Goal: Task Accomplishment & Management: Use online tool/utility

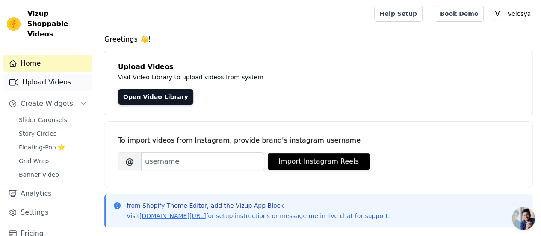
click at [56, 74] on link "Upload Videos" at bounding box center [47, 82] width 88 height 17
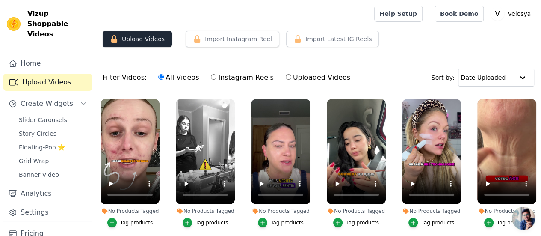
click at [129, 41] on button "Upload Videos" at bounding box center [137, 39] width 69 height 16
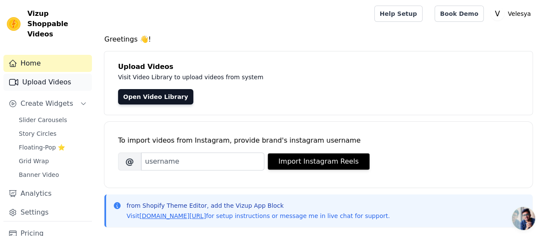
click at [51, 74] on link "Upload Videos" at bounding box center [47, 82] width 88 height 17
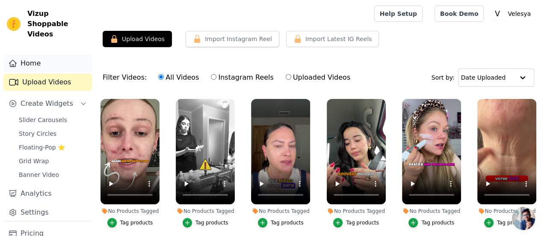
click at [56, 58] on link "Home" at bounding box center [47, 63] width 88 height 17
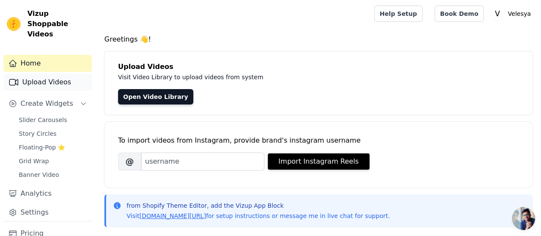
click at [50, 74] on link "Upload Videos" at bounding box center [47, 82] width 88 height 17
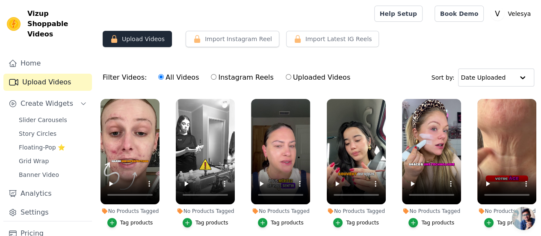
click at [132, 38] on button "Upload Videos" at bounding box center [137, 39] width 69 height 16
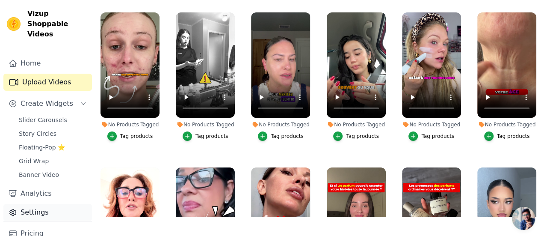
click at [28, 203] on link "Settings" at bounding box center [47, 211] width 88 height 17
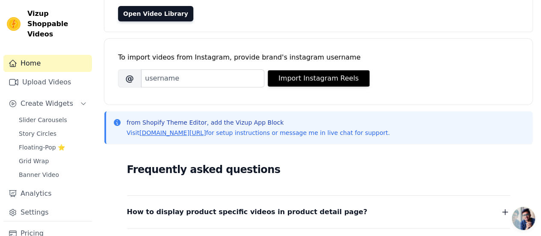
scroll to position [82, 0]
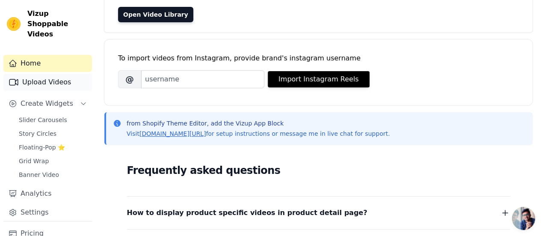
click at [35, 78] on link "Upload Videos" at bounding box center [47, 82] width 88 height 17
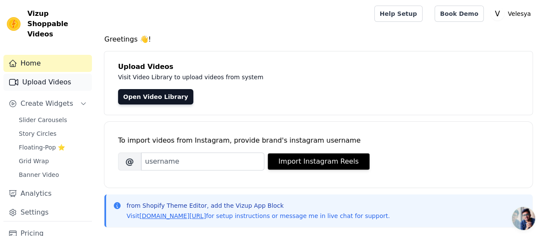
click at [32, 74] on link "Upload Videos" at bounding box center [47, 82] width 88 height 17
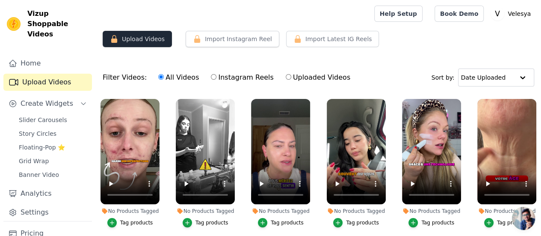
click at [122, 38] on button "Upload Videos" at bounding box center [137, 39] width 69 height 16
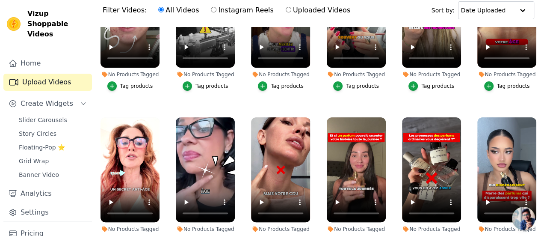
scroll to position [70, 0]
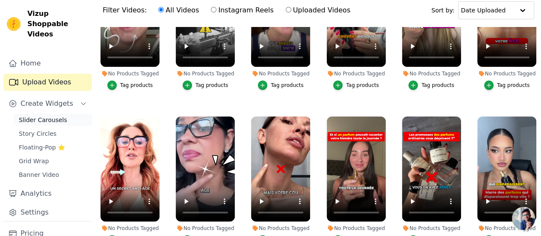
click at [44, 115] on span "Slider Carousels" at bounding box center [43, 119] width 48 height 9
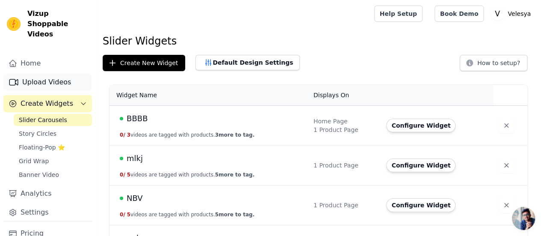
click at [46, 76] on link "Upload Videos" at bounding box center [47, 82] width 88 height 17
